Goal: Check status: Check status

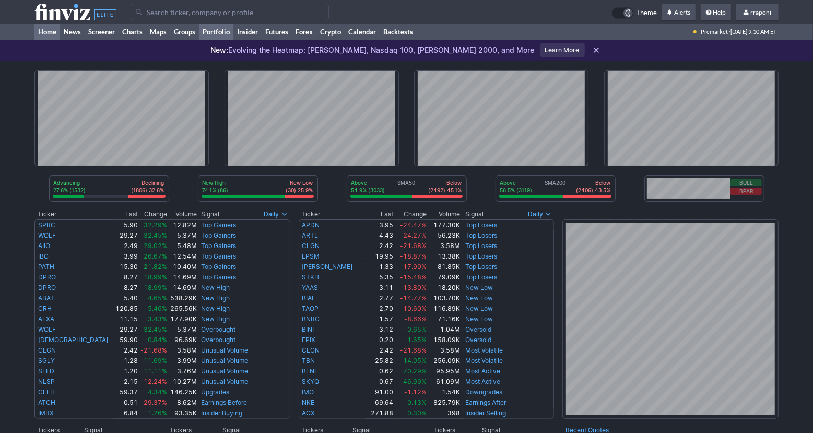
click at [231, 34] on link "Portfolio" at bounding box center [216, 32] width 34 height 16
click at [231, 36] on link "Portfolio" at bounding box center [216, 32] width 34 height 16
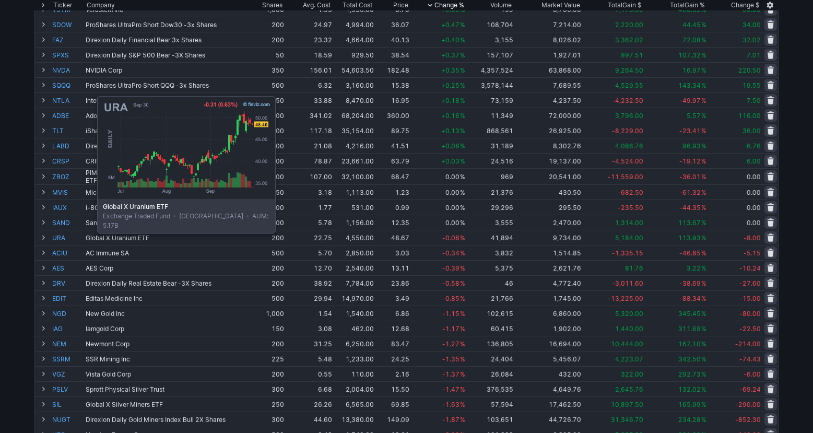
scroll to position [143, 0]
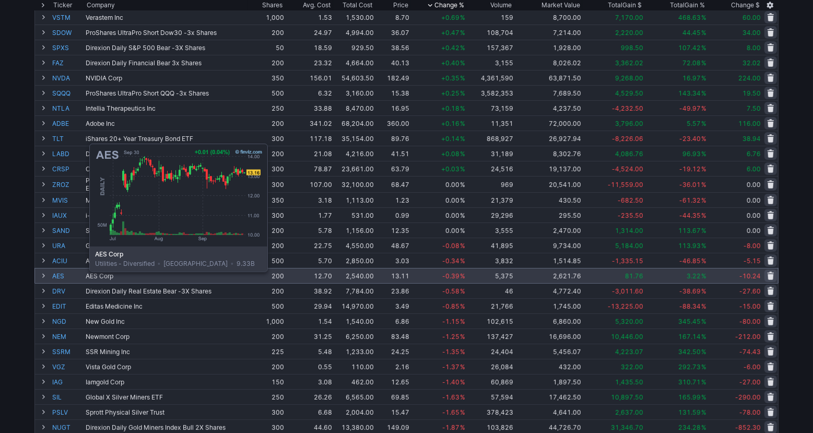
click at [63, 279] on link "AES" at bounding box center [67, 275] width 31 height 15
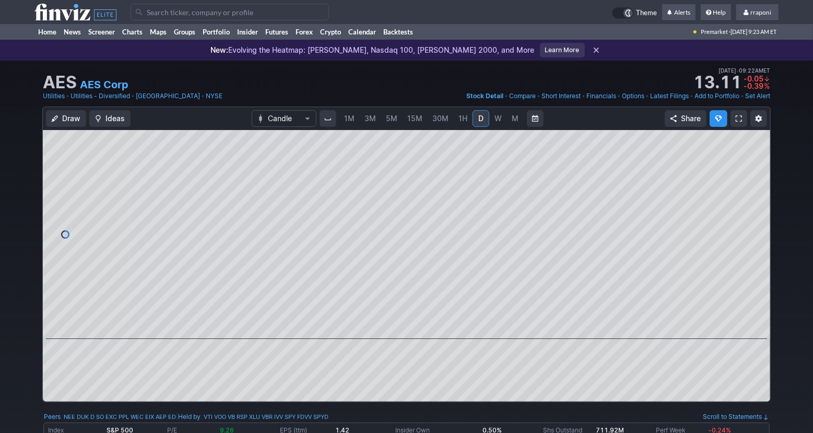
click at [503, 121] on link "W" at bounding box center [498, 118] width 17 height 17
click at [512, 121] on span "M" at bounding box center [515, 118] width 7 height 9
click at [230, 36] on link "Portfolio" at bounding box center [216, 32] width 34 height 16
